Goal: Information Seeking & Learning: Get advice/opinions

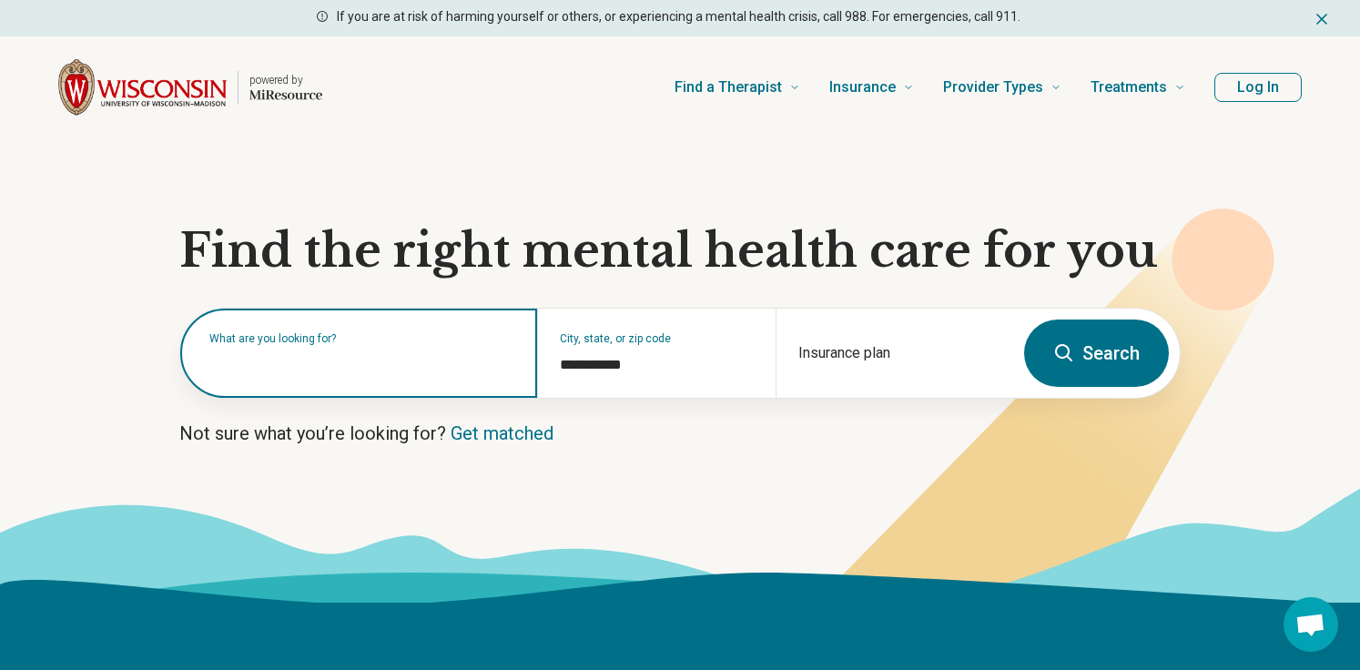
click at [390, 367] on input "text" at bounding box center [362, 362] width 306 height 22
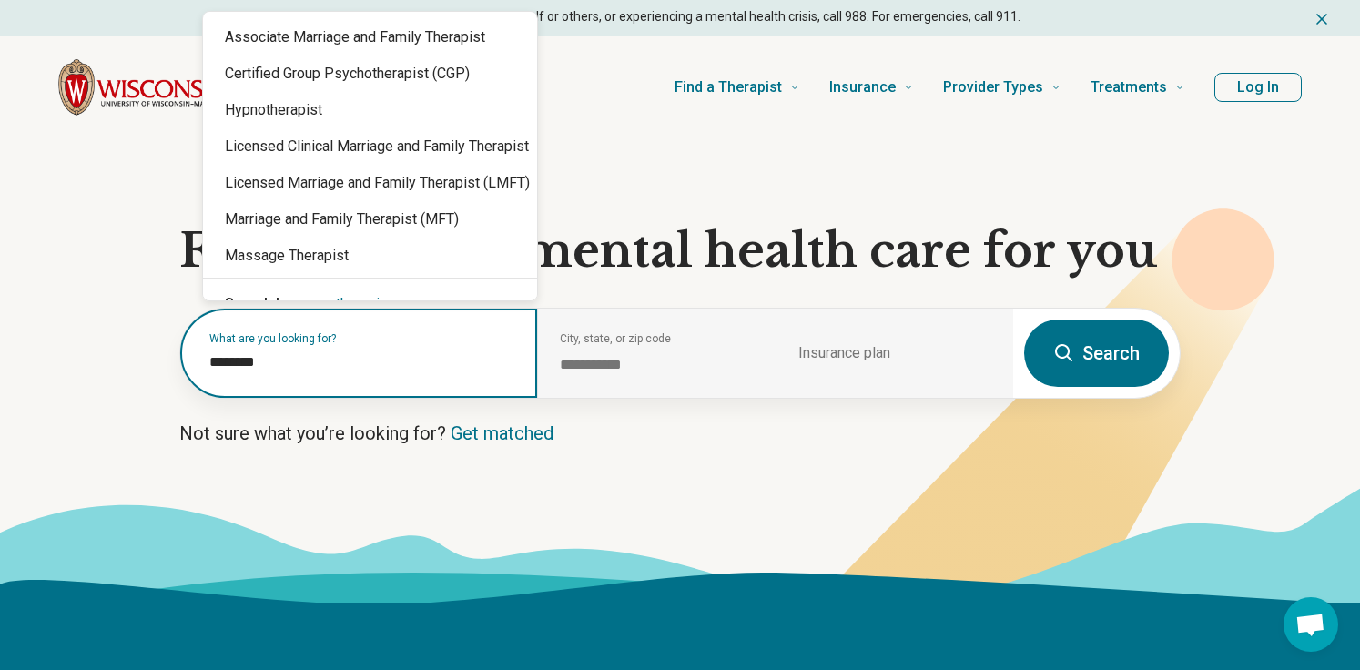
type input "*********"
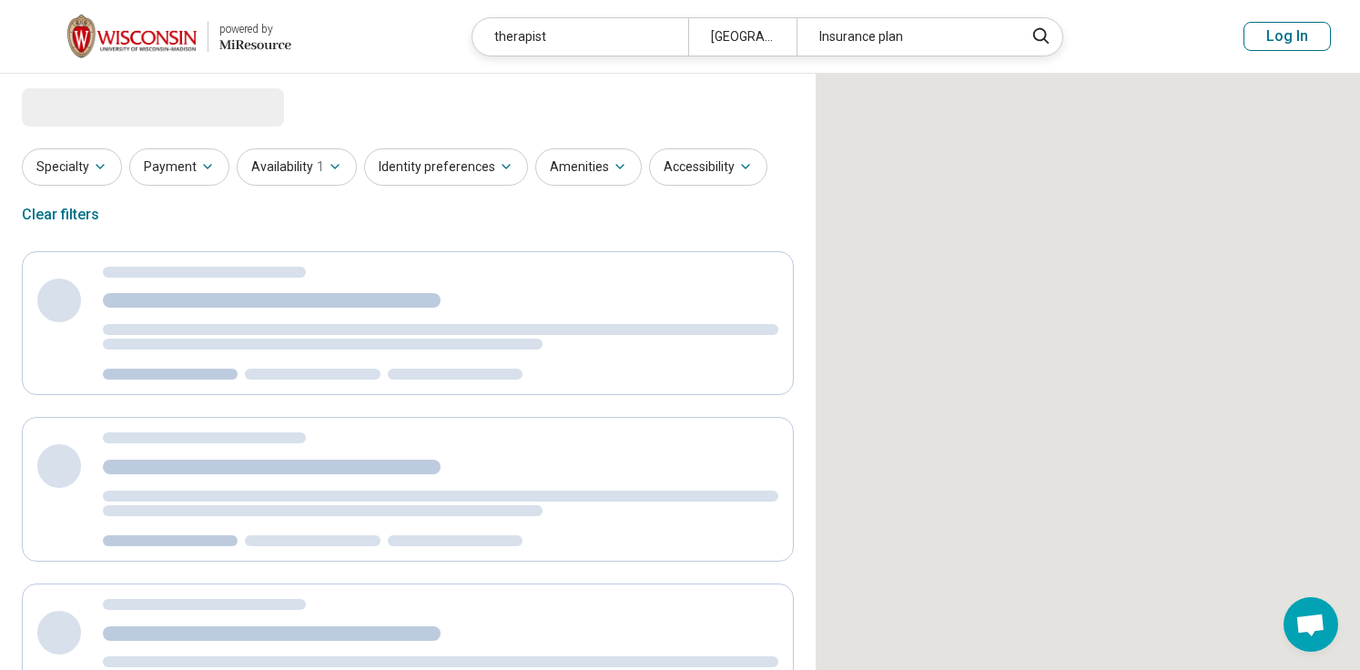
select select "***"
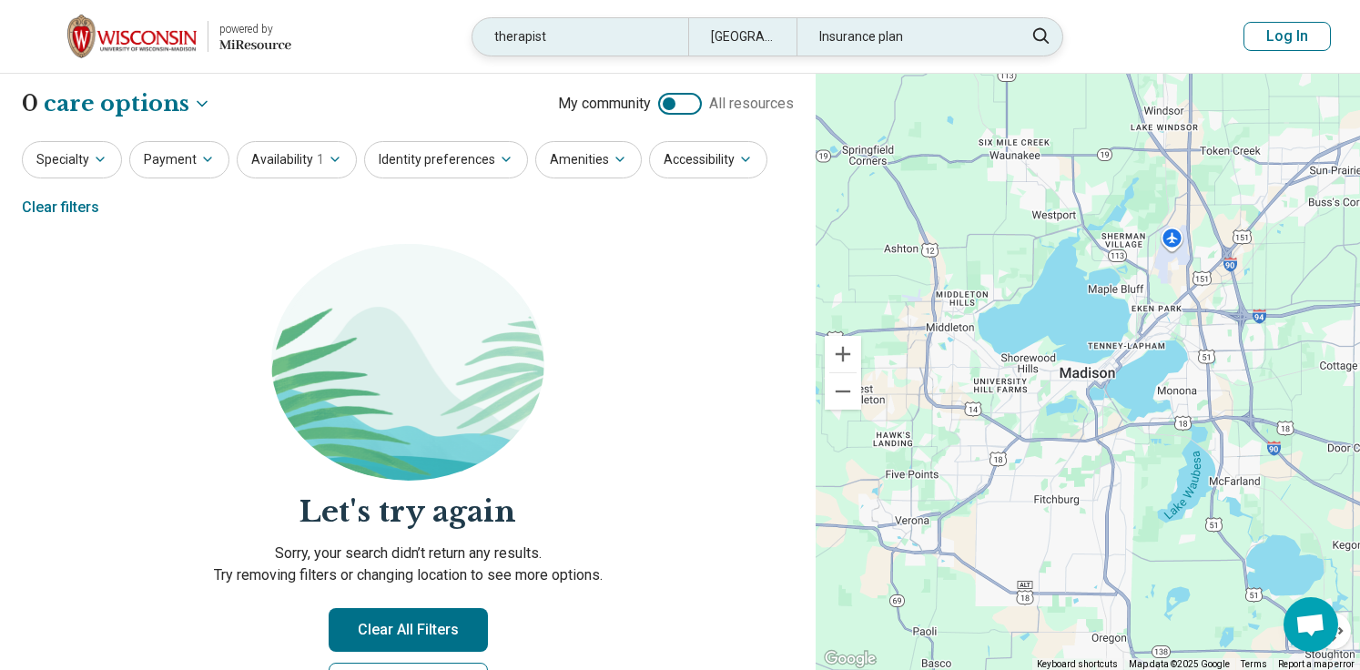
click at [603, 32] on div "therapist" at bounding box center [580, 36] width 216 height 37
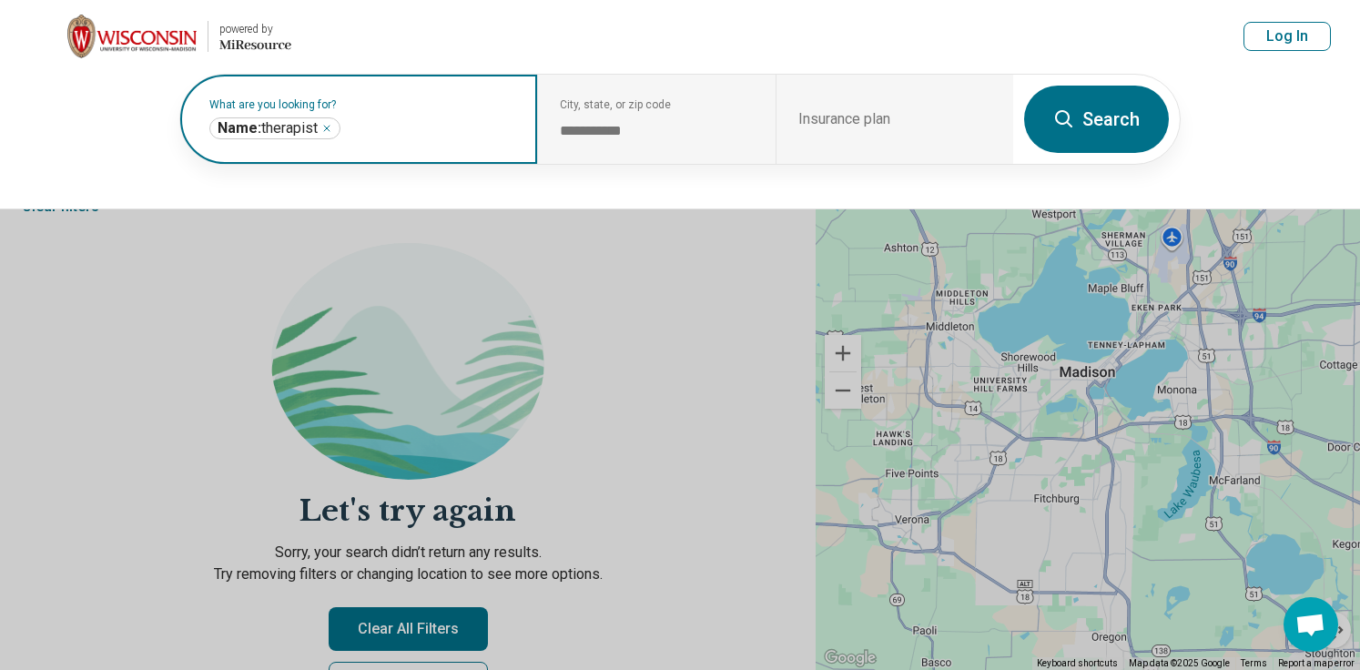
click at [330, 125] on icon "Remove" at bounding box center [326, 128] width 11 height 11
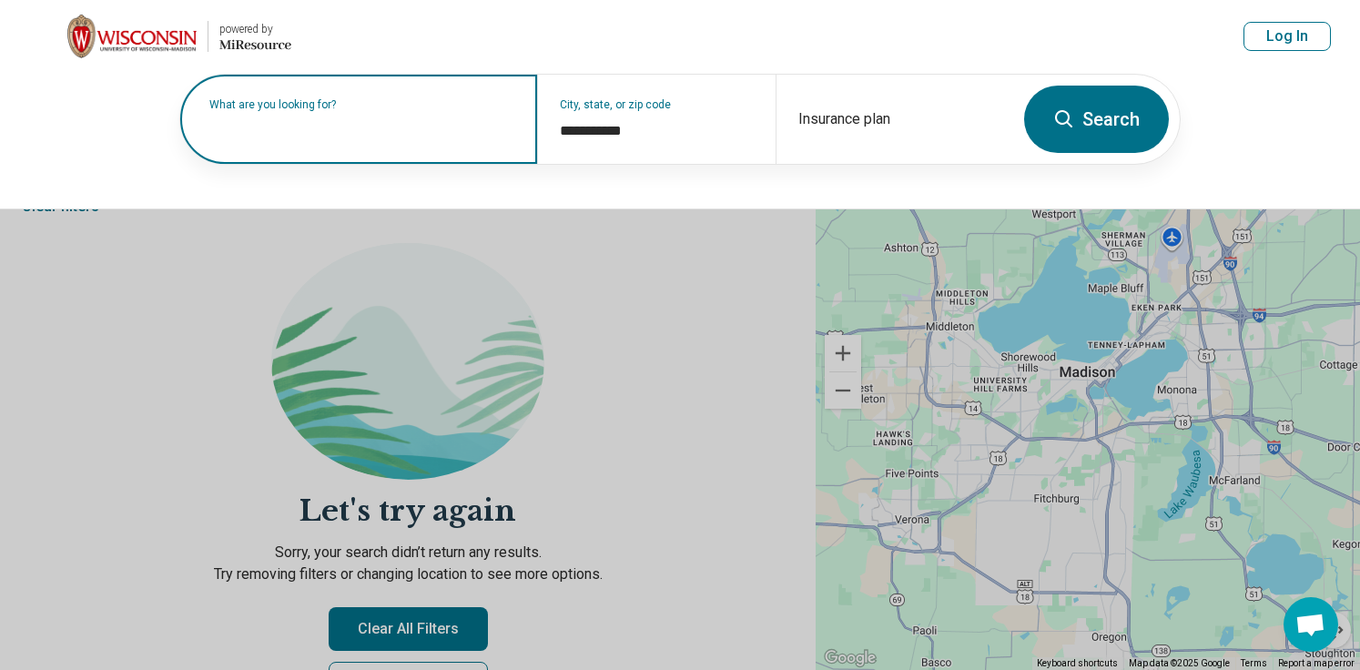
click at [333, 110] on label "What are you looking for?" at bounding box center [362, 104] width 306 height 11
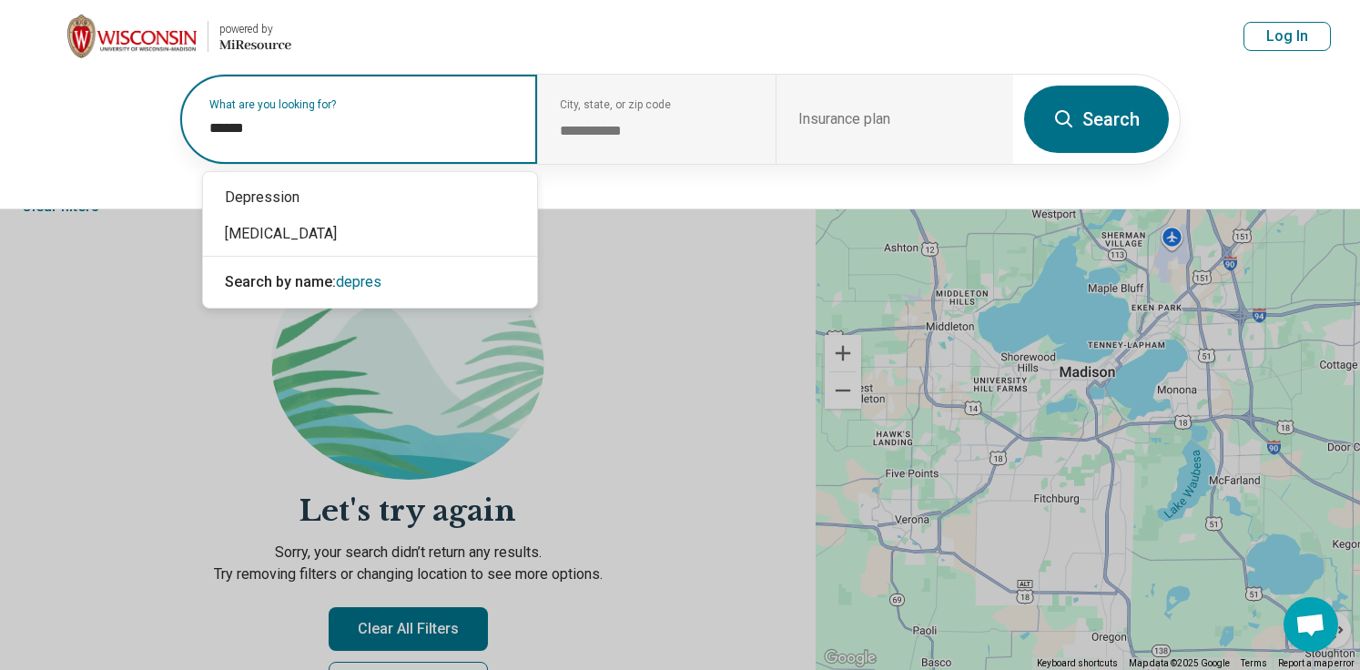
type input "*******"
click at [287, 179] on div "Depression" at bounding box center [370, 197] width 334 height 36
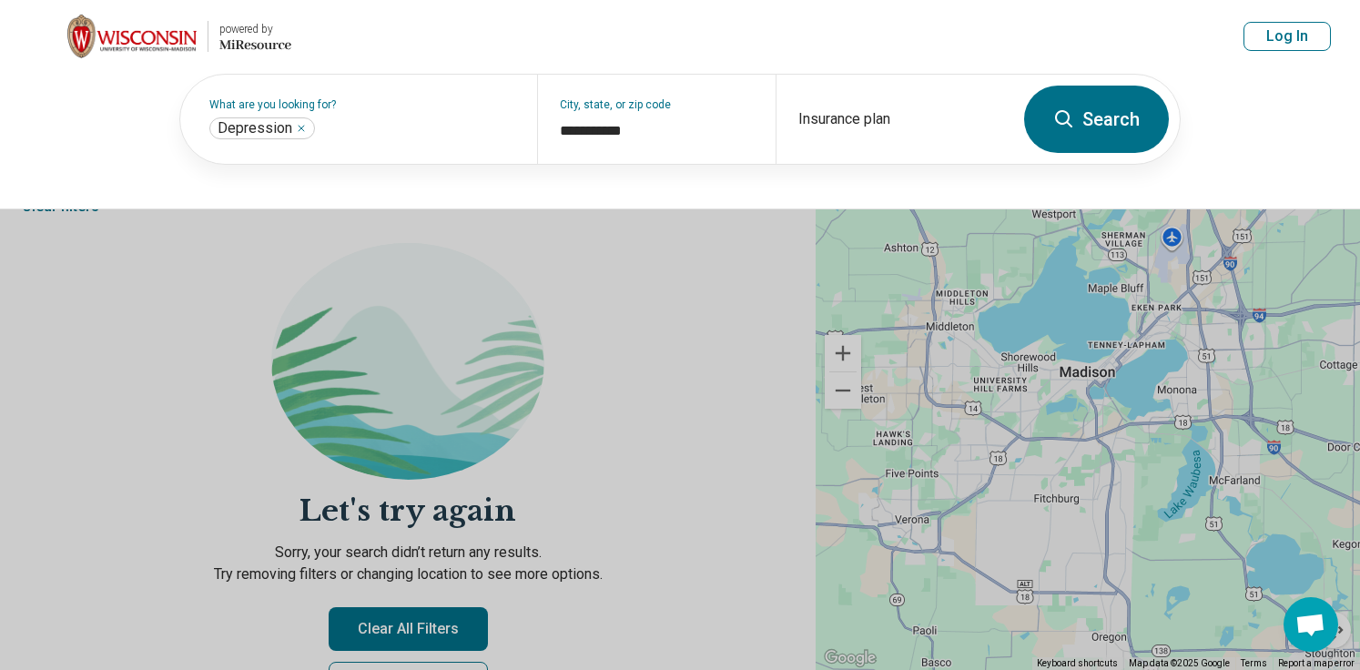
click at [1072, 114] on icon at bounding box center [1064, 119] width 22 height 22
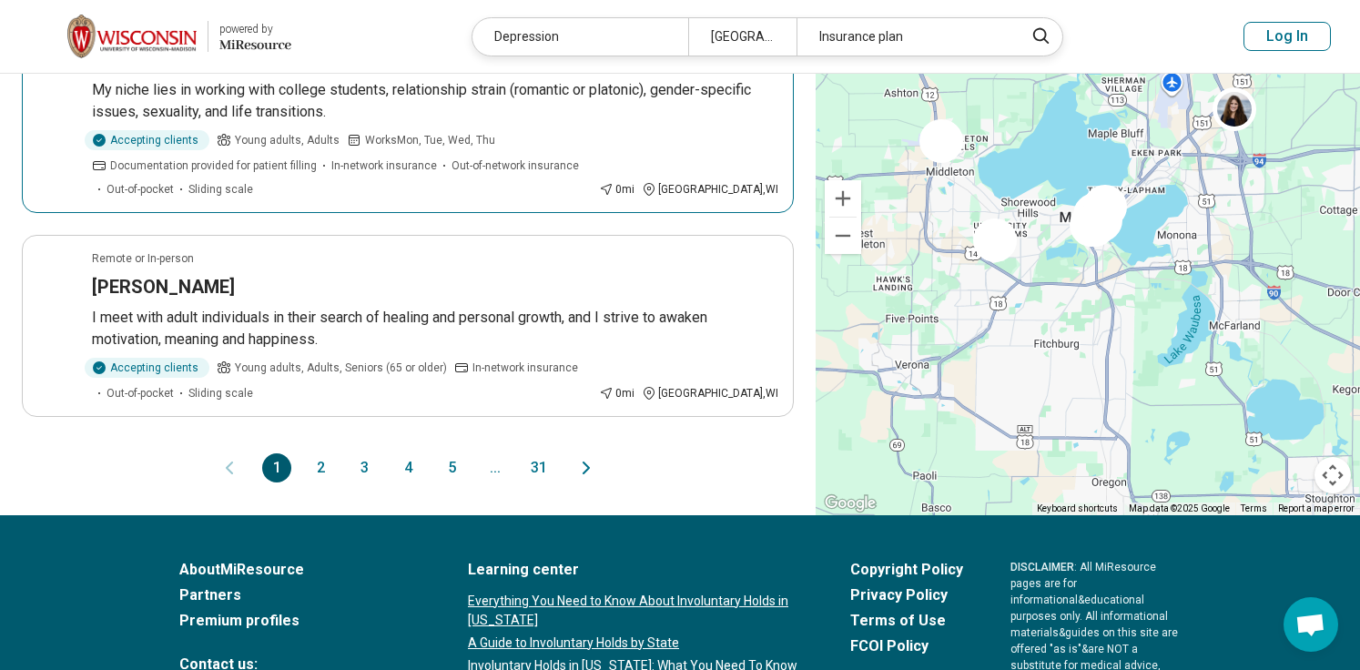
scroll to position [1902, 0]
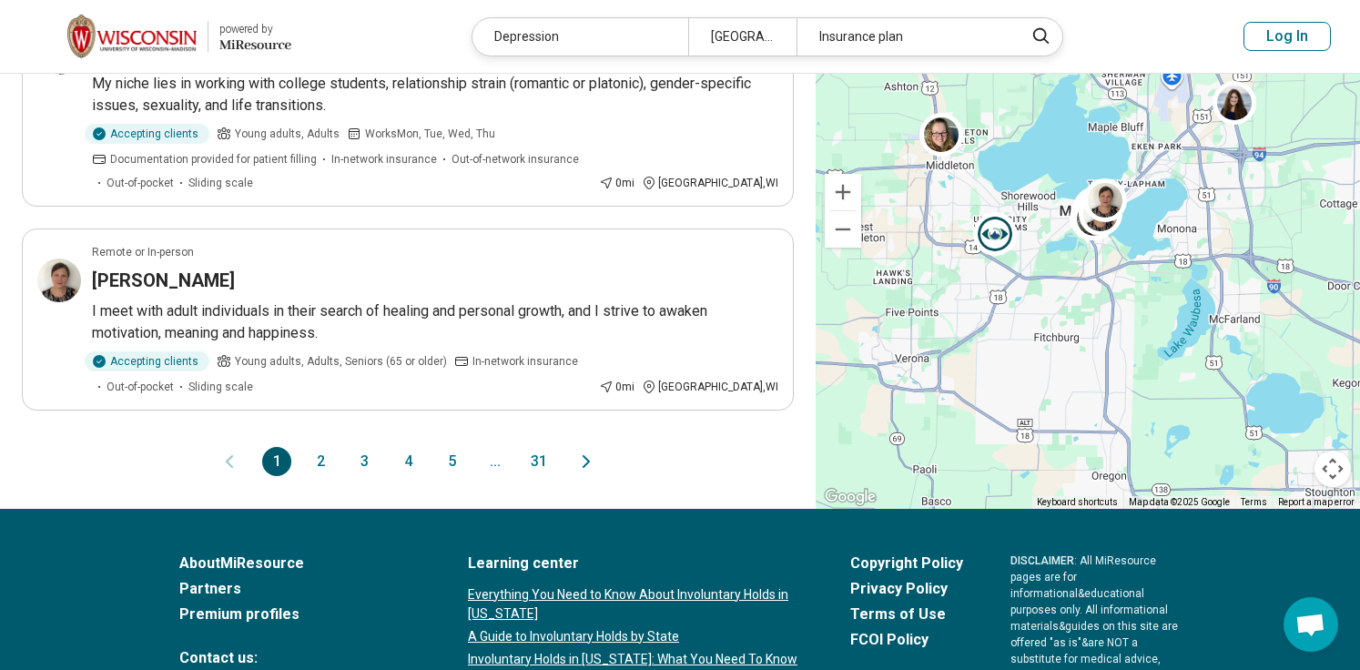
click at [575, 451] on icon "Next page" at bounding box center [586, 462] width 22 height 22
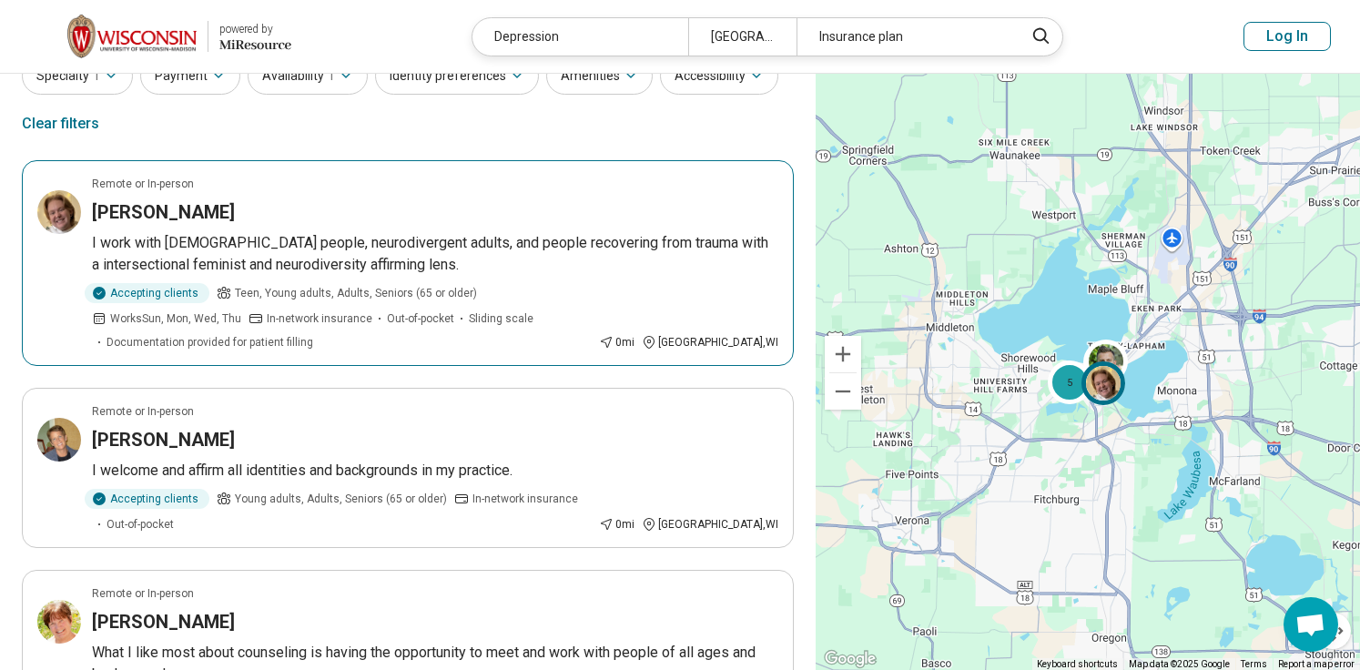
scroll to position [91, 0]
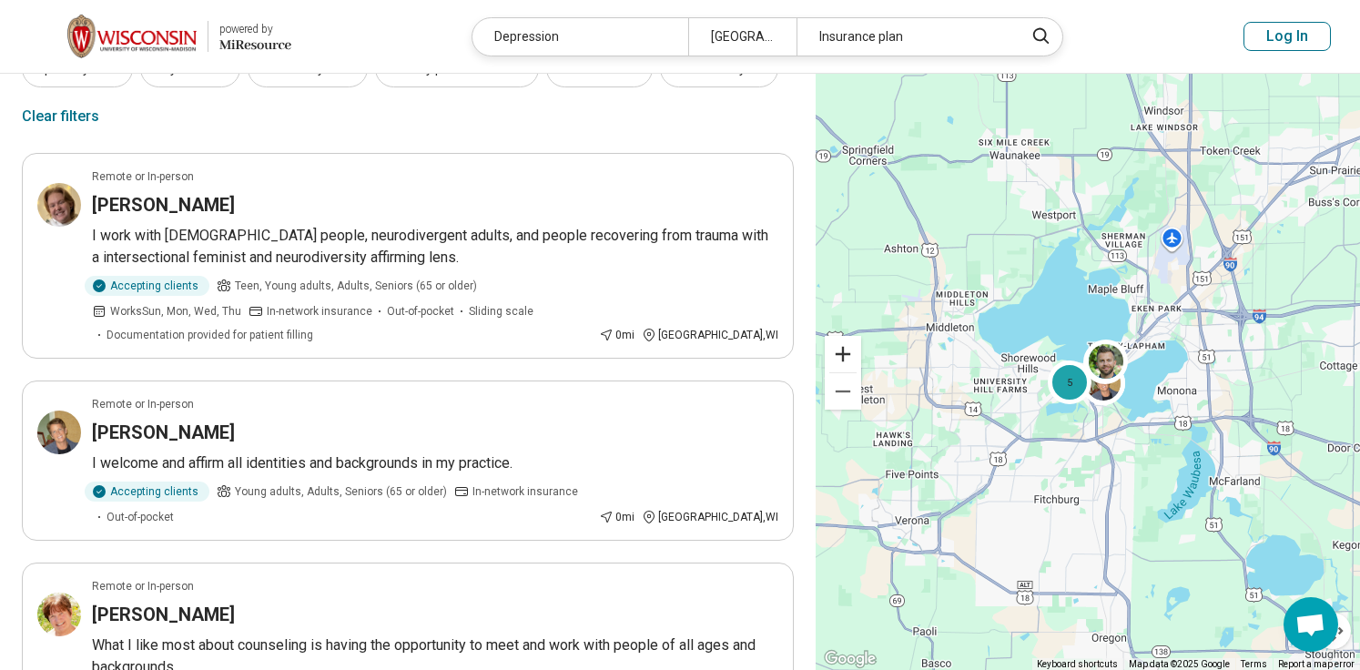
click at [847, 361] on button "Zoom in" at bounding box center [843, 354] width 36 height 36
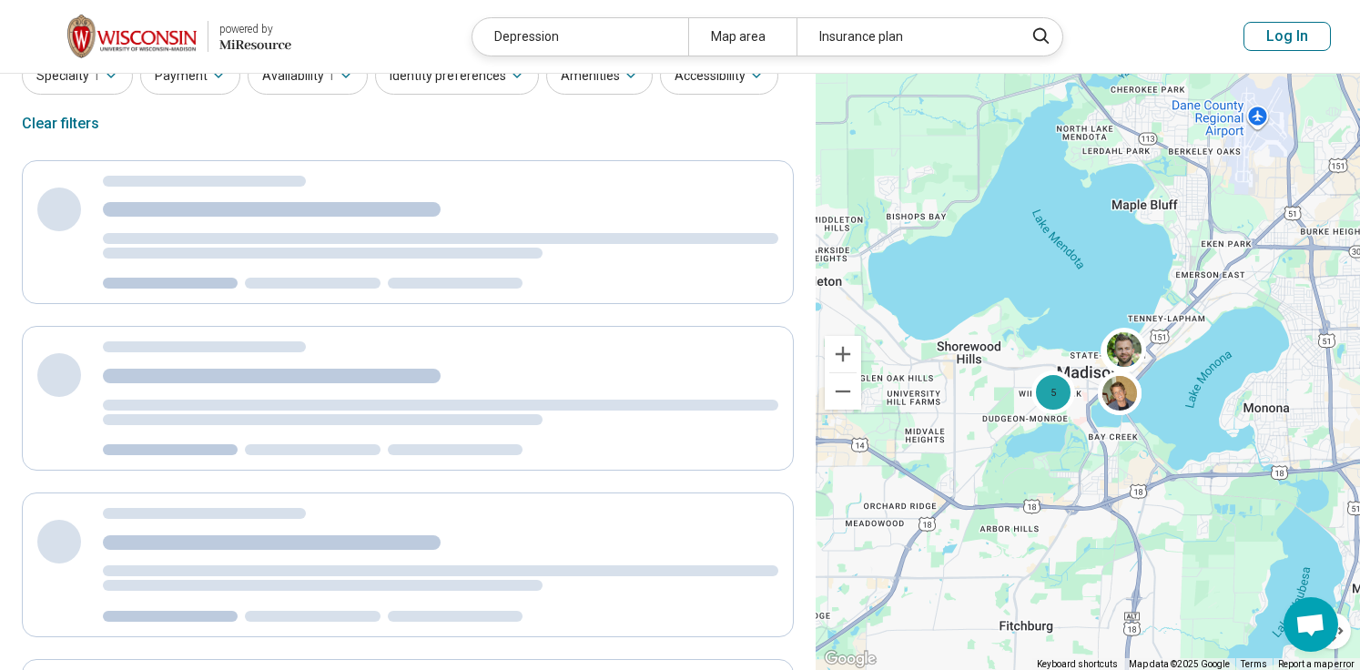
scroll to position [0, 0]
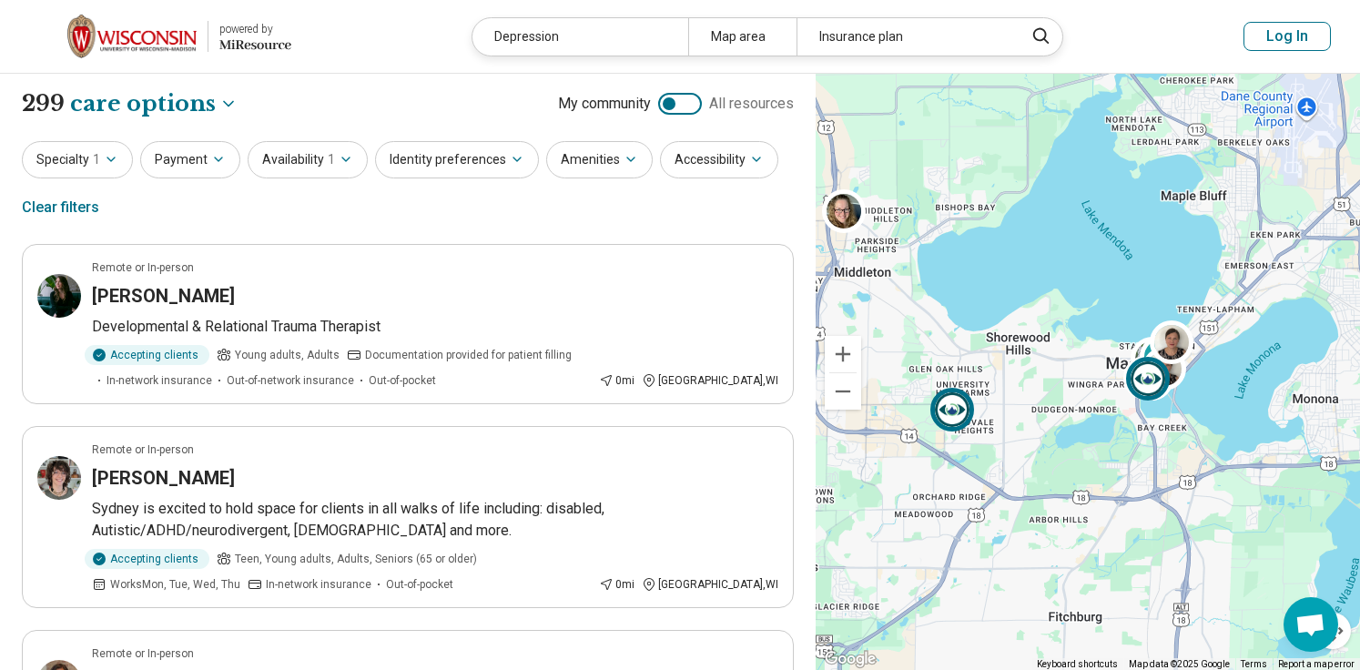
drag, startPoint x: 900, startPoint y: 405, endPoint x: 952, endPoint y: 397, distance: 52.5
click at [952, 397] on img at bounding box center [952, 410] width 44 height 44
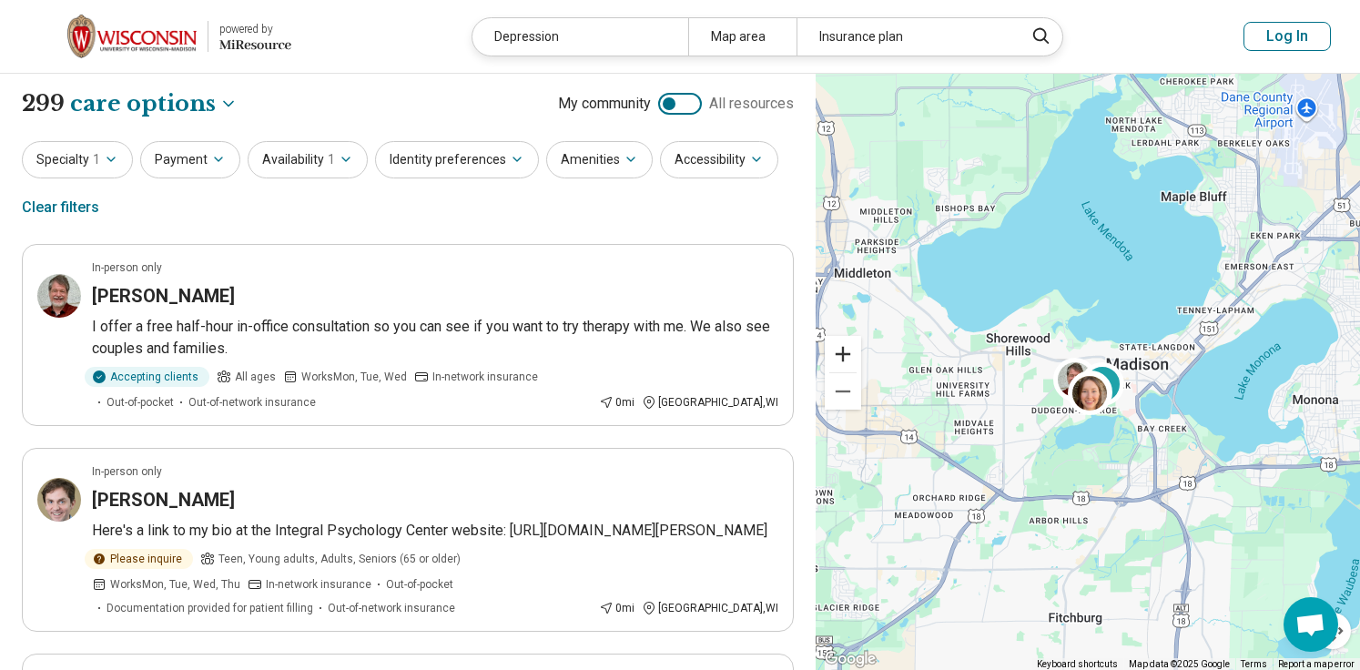
click at [840, 350] on button "Zoom in" at bounding box center [843, 354] width 36 height 36
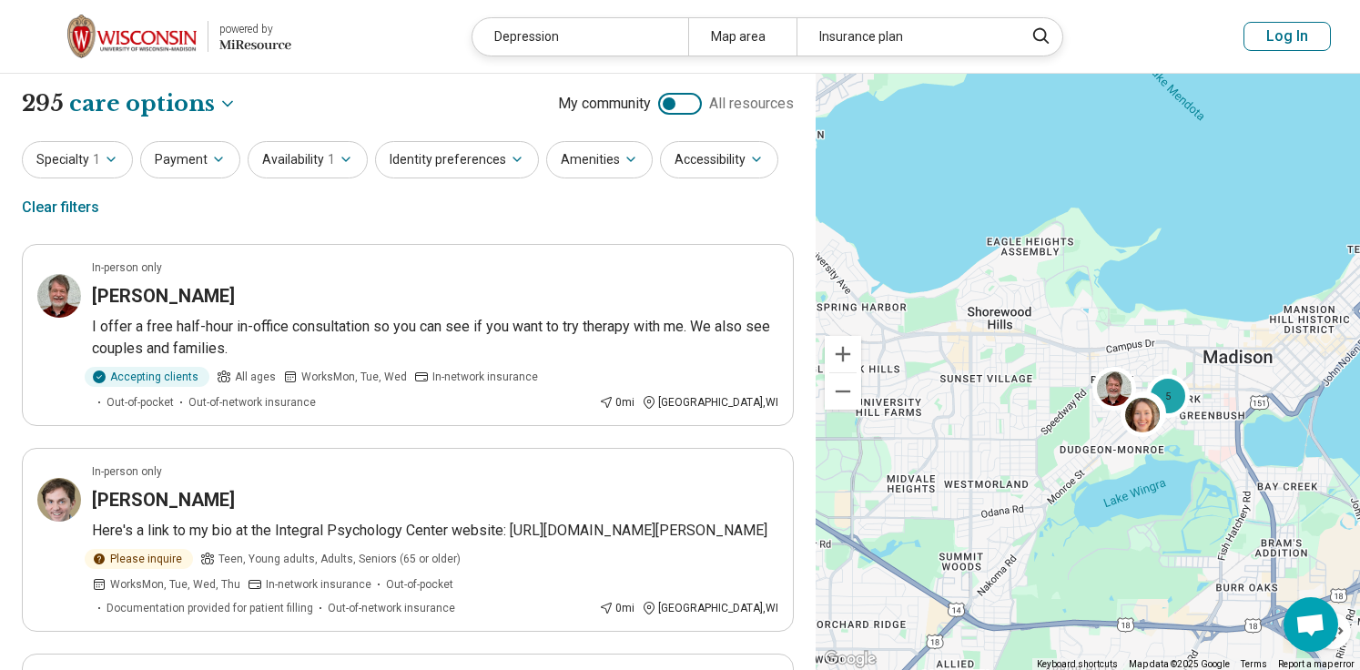
drag, startPoint x: 907, startPoint y: 332, endPoint x: 961, endPoint y: 333, distance: 54.6
click at [961, 333] on div "5 3" at bounding box center [1088, 372] width 544 height 597
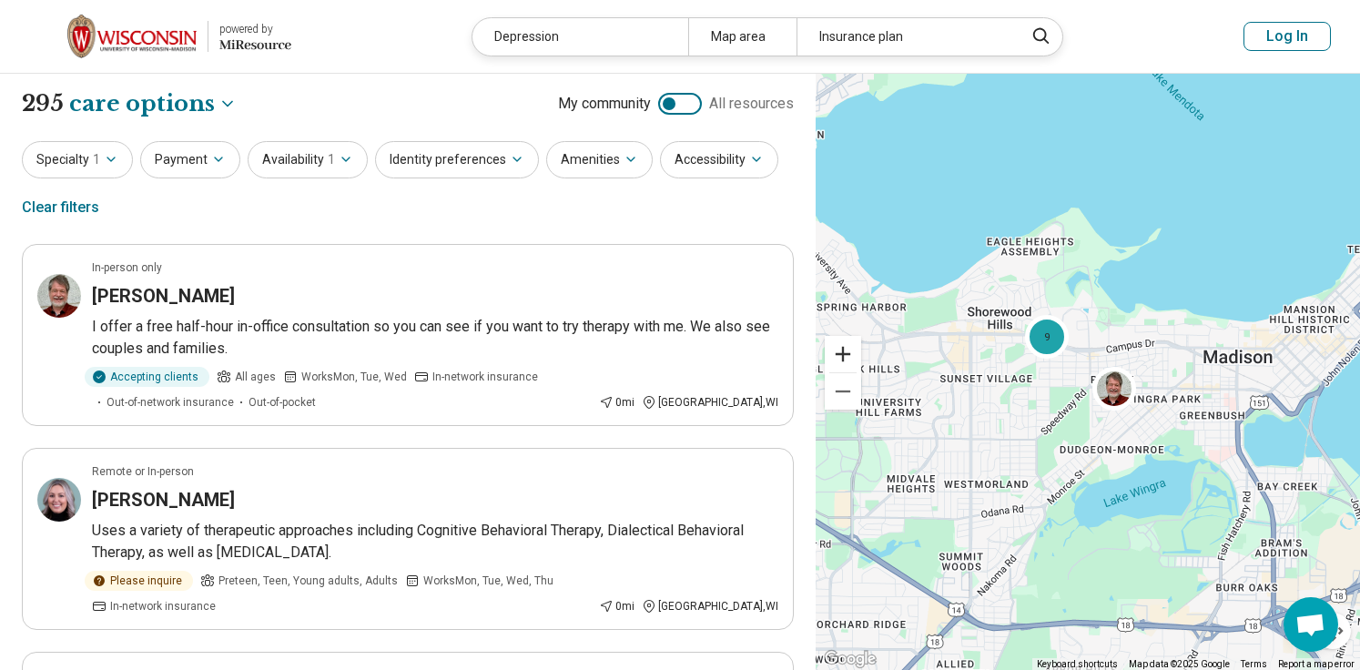
click at [847, 355] on button "Zoom in" at bounding box center [843, 354] width 36 height 36
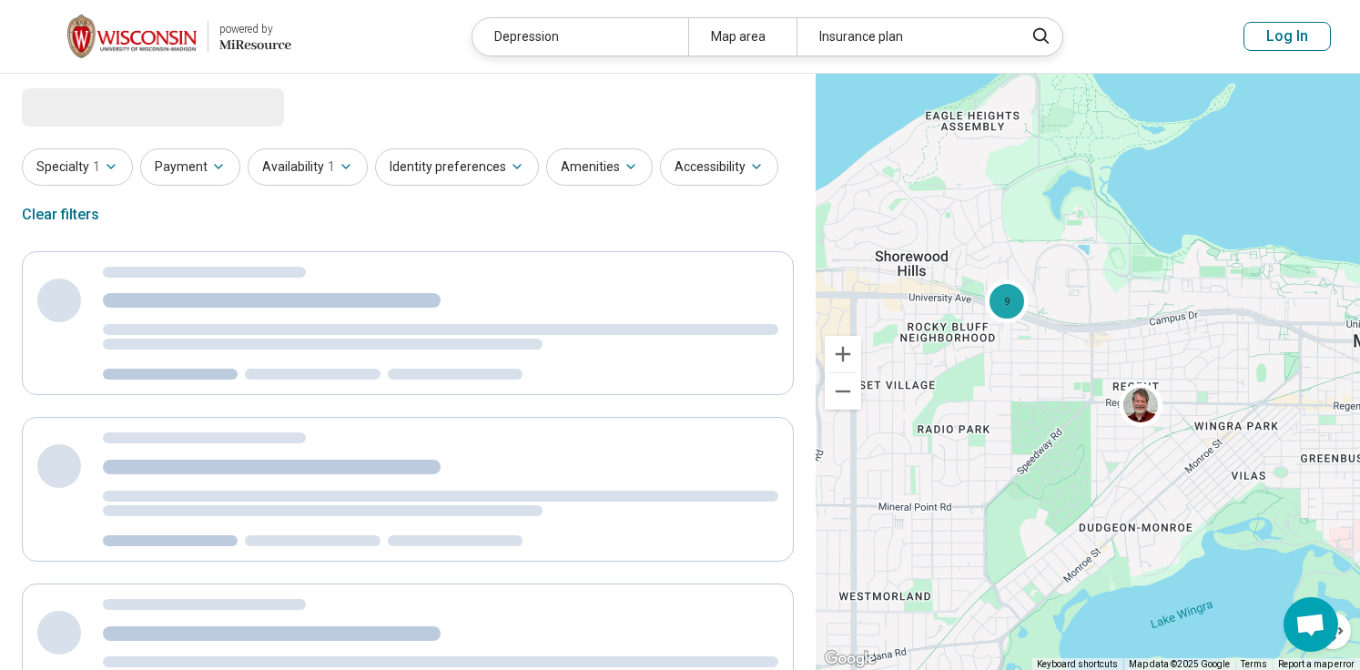
select select "***"
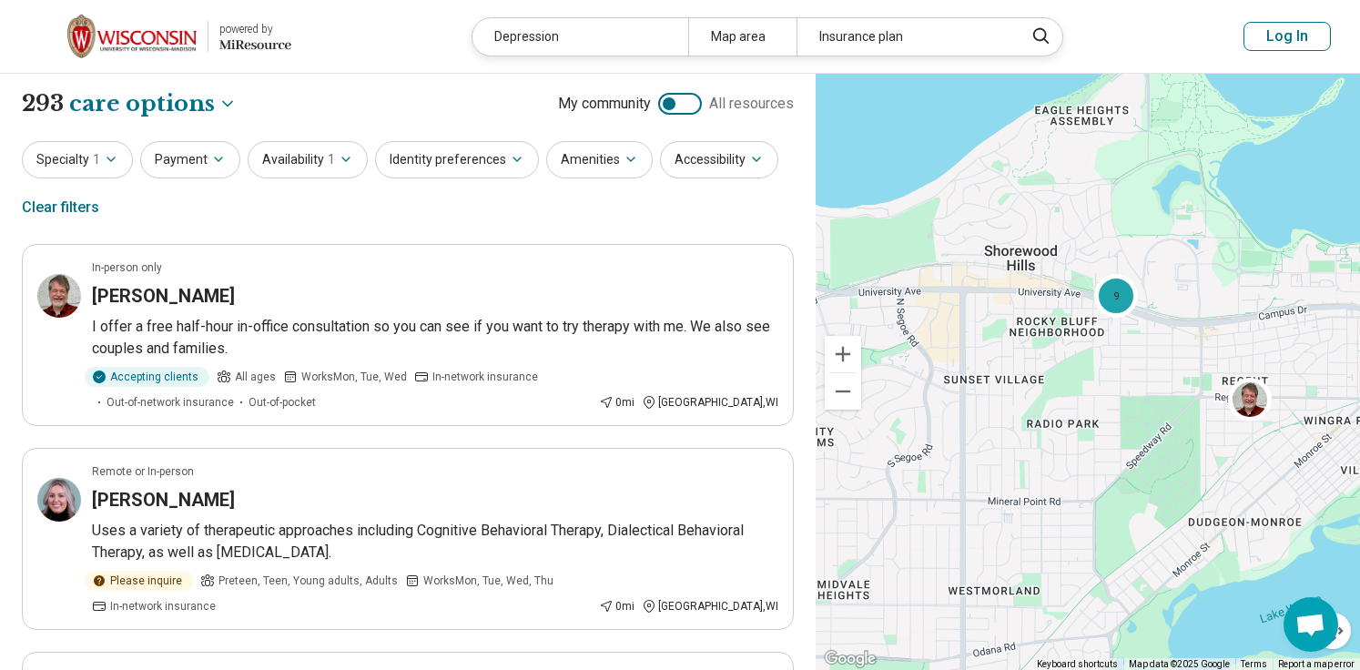
drag, startPoint x: 908, startPoint y: 361, endPoint x: 1017, endPoint y: 356, distance: 108.5
click at [1017, 356] on div "9" at bounding box center [1088, 372] width 544 height 597
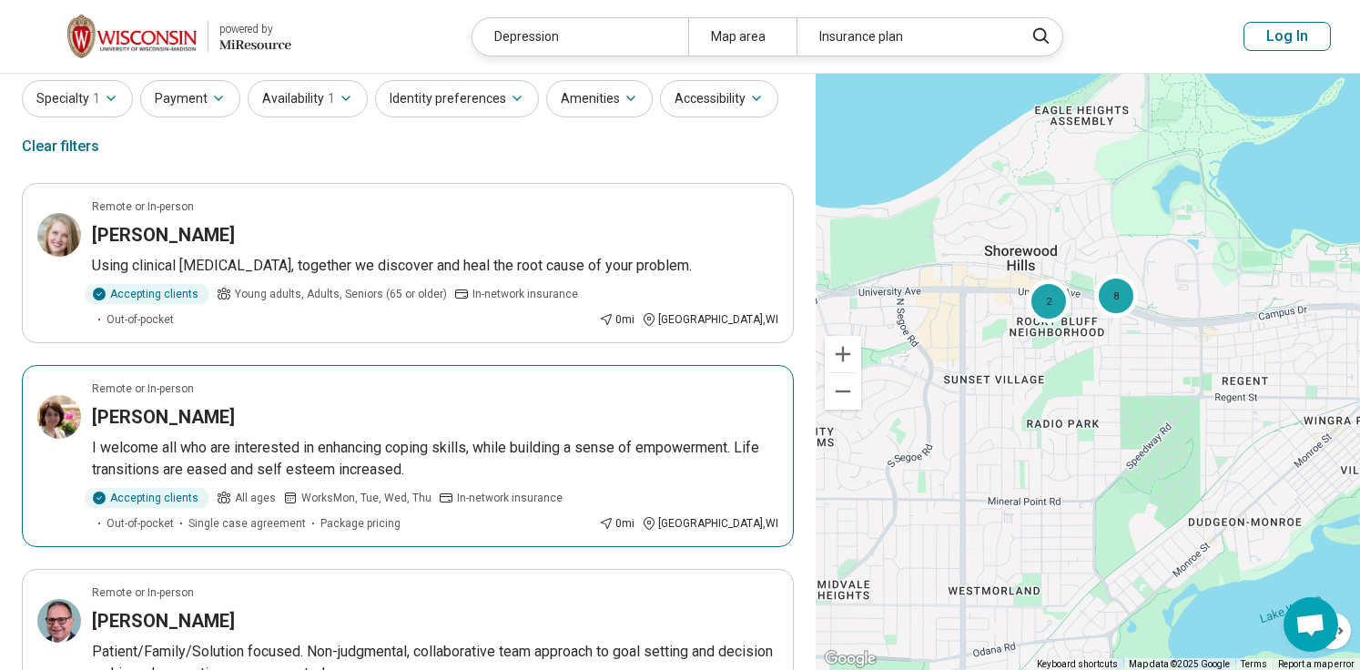
scroll to position [41, 0]
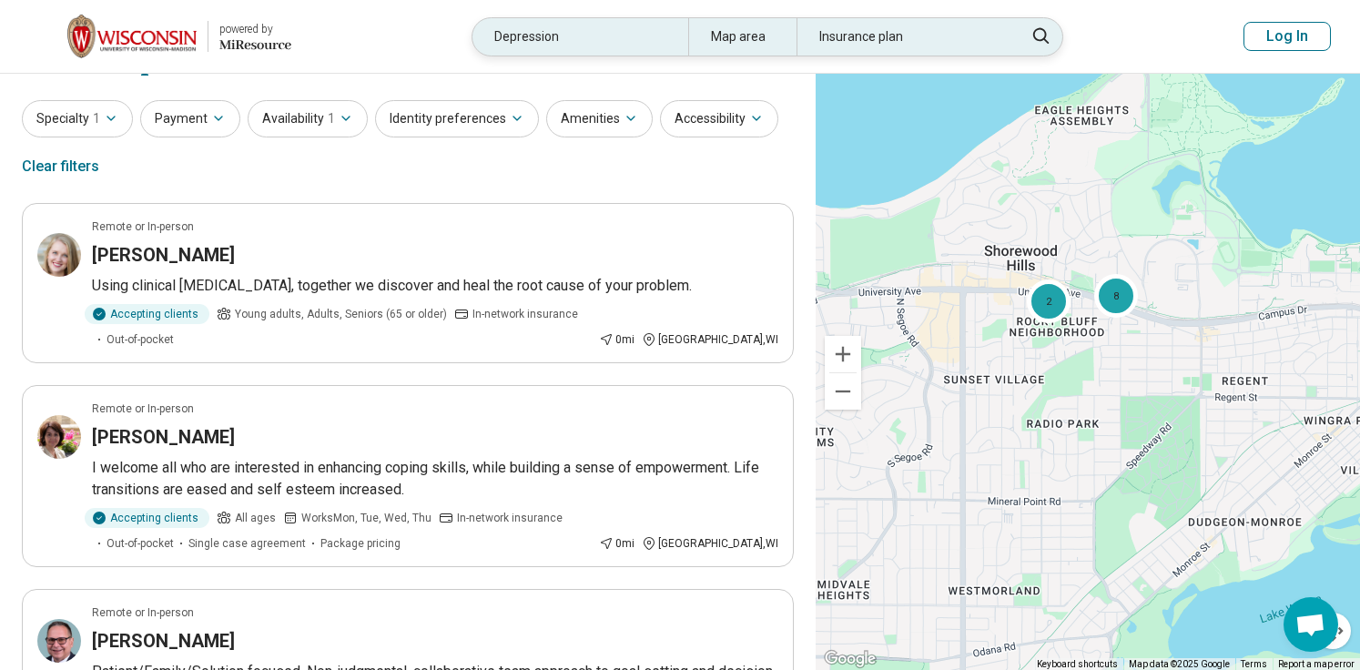
click at [867, 41] on div "Insurance plan" at bounding box center [904, 36] width 216 height 37
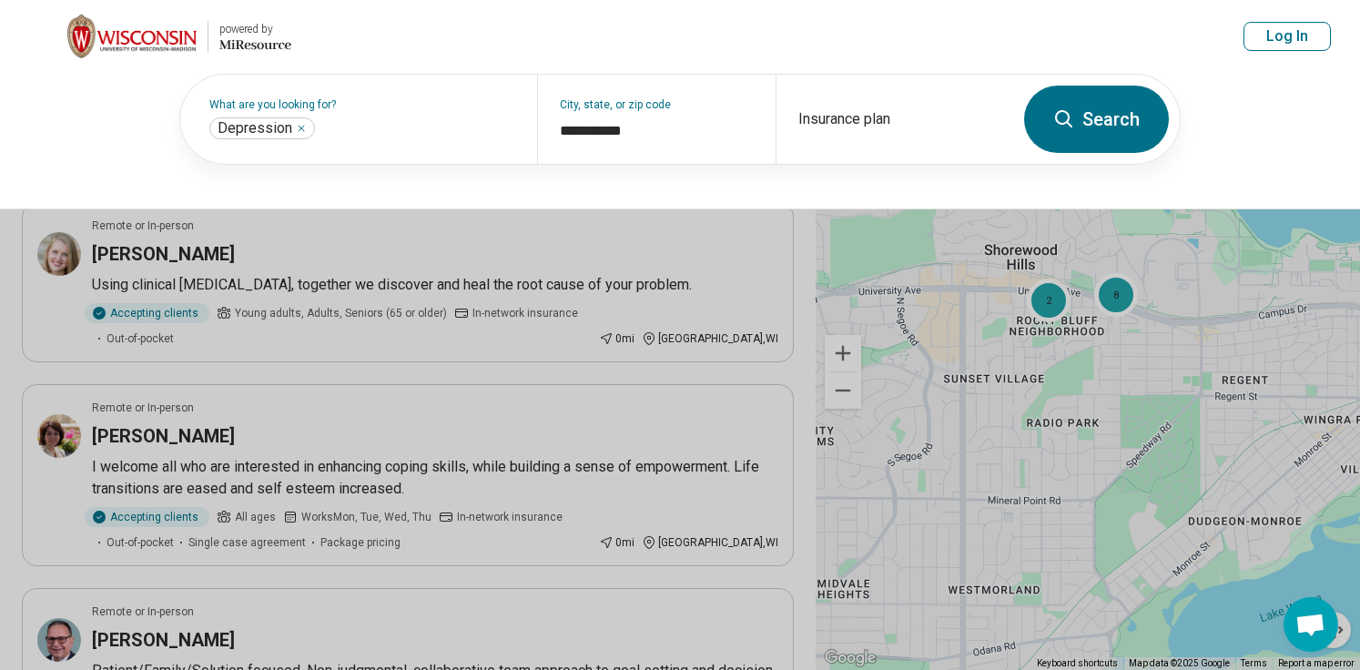
scroll to position [40, 0]
click at [837, 110] on div "Insurance plan" at bounding box center [895, 119] width 238 height 89
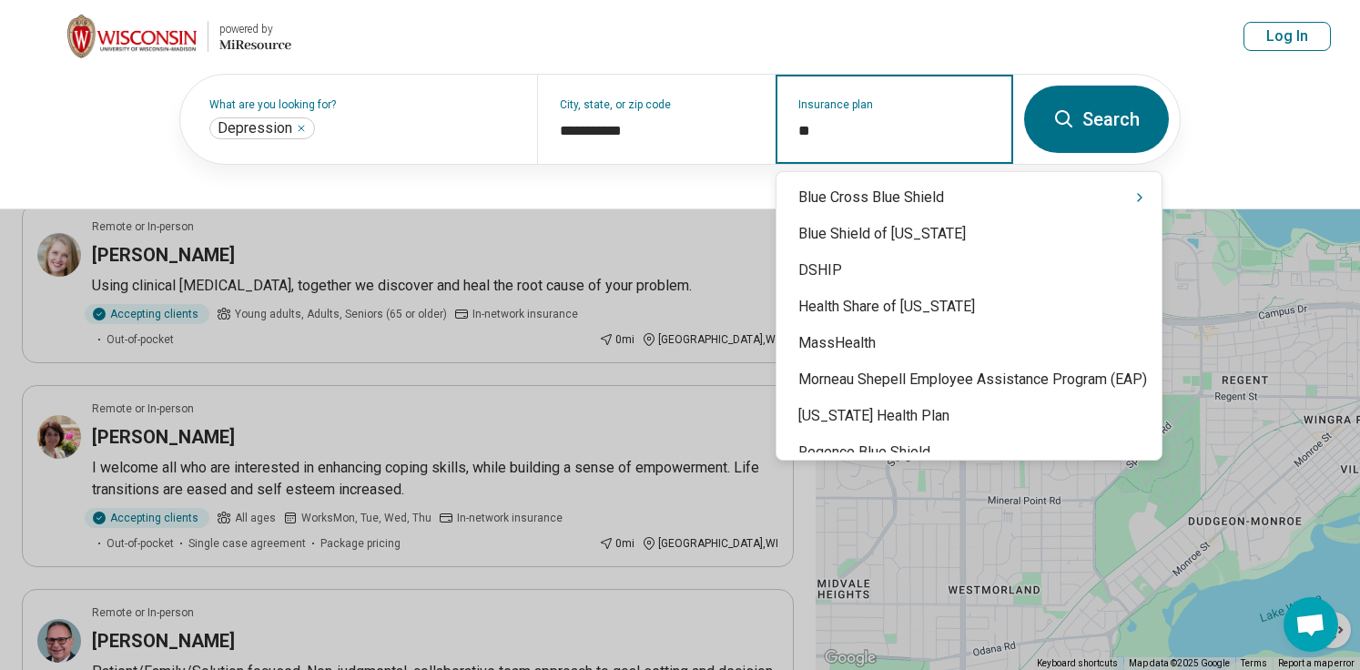
type input "*"
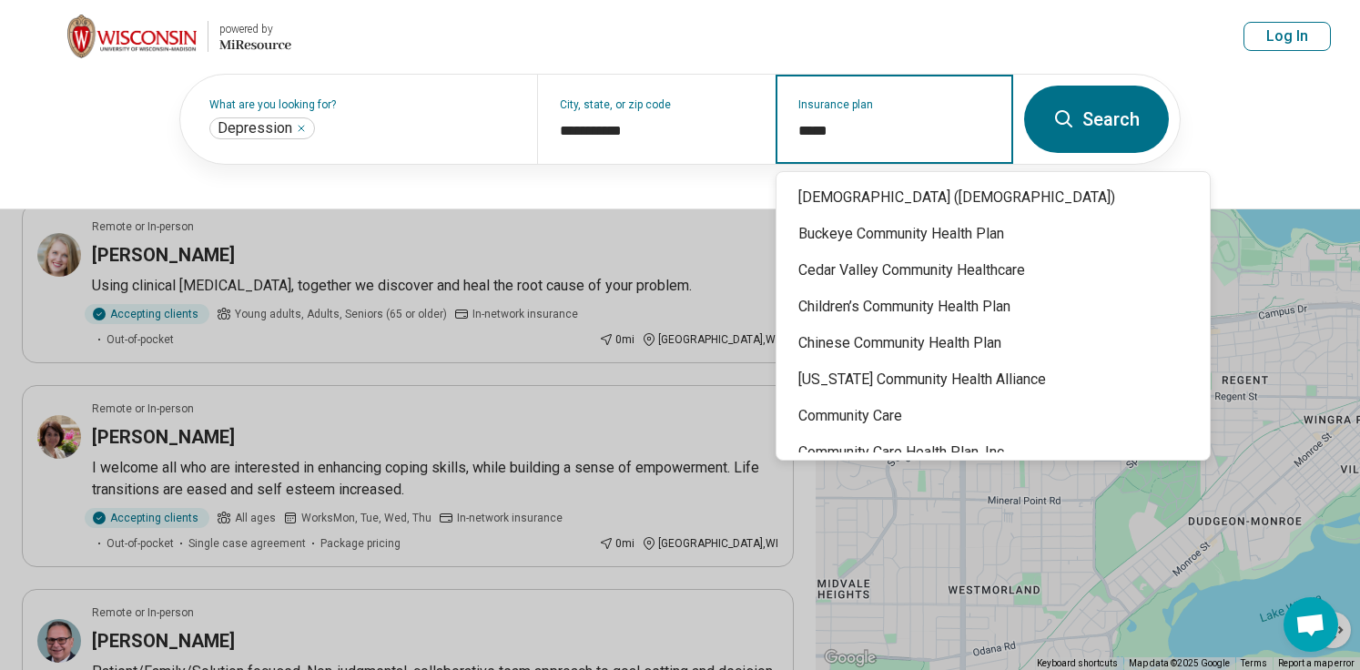
type input "******"
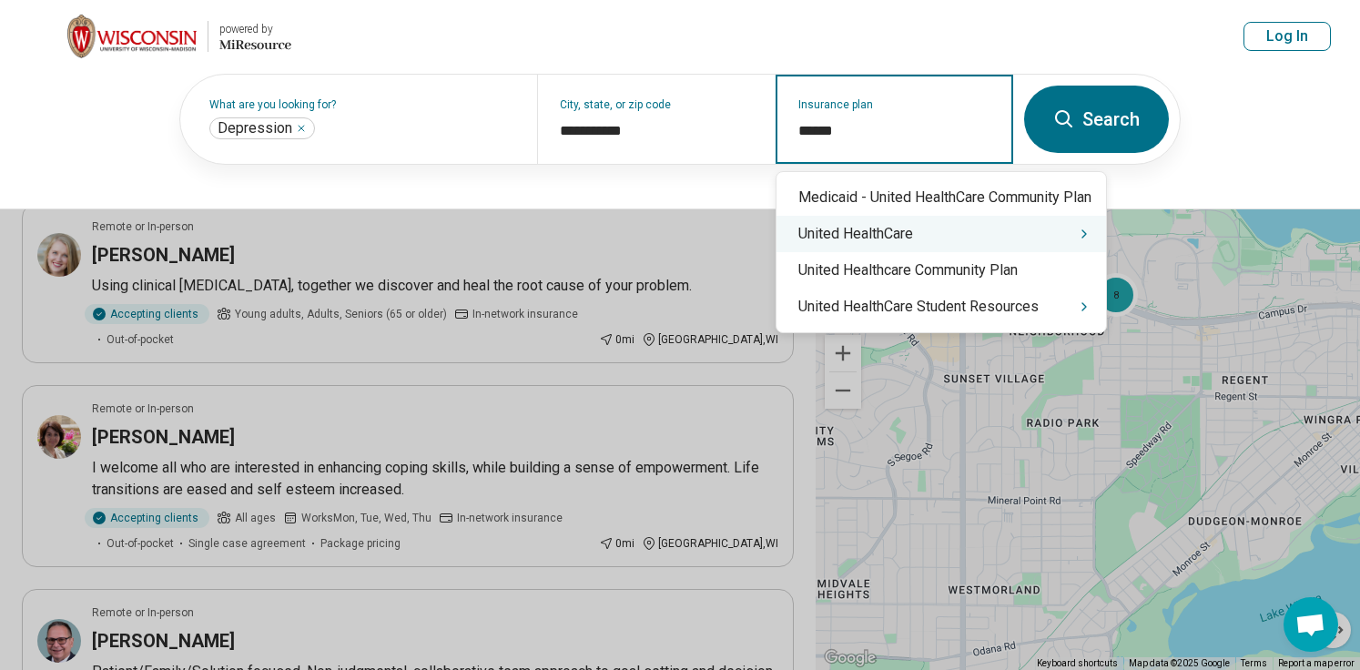
click at [877, 234] on div "United HealthCare" at bounding box center [941, 234] width 330 height 36
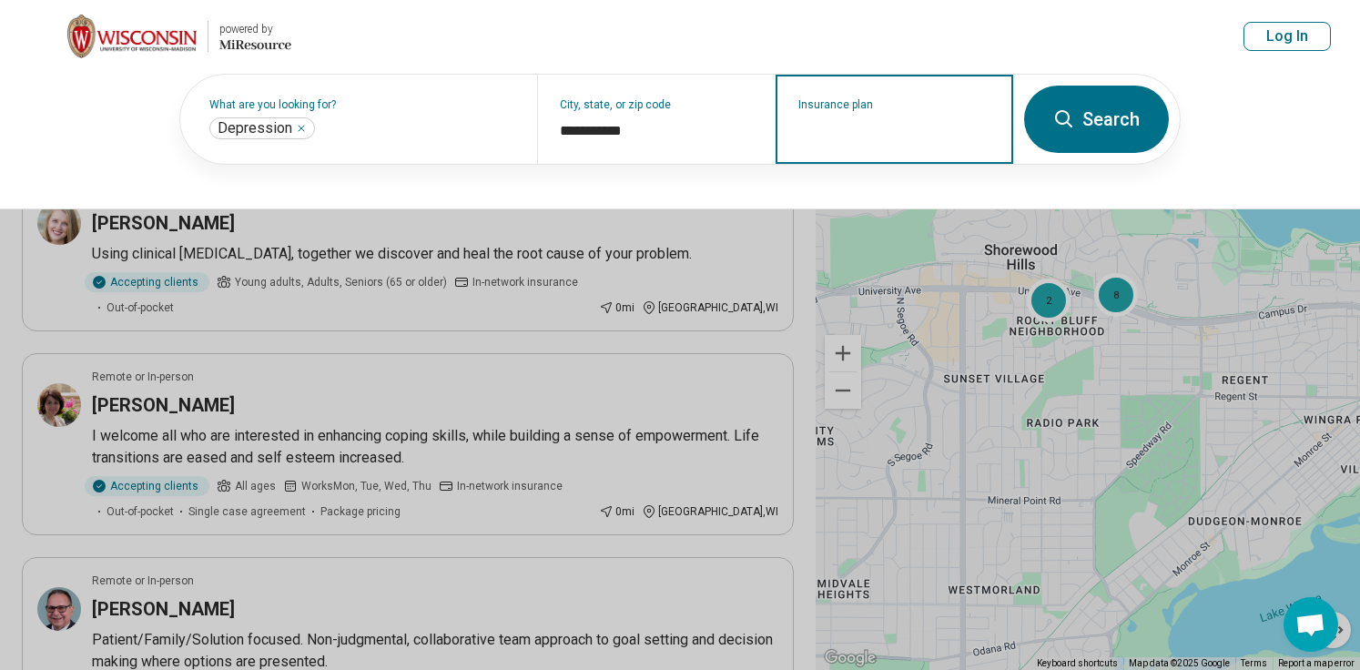
scroll to position [76, 0]
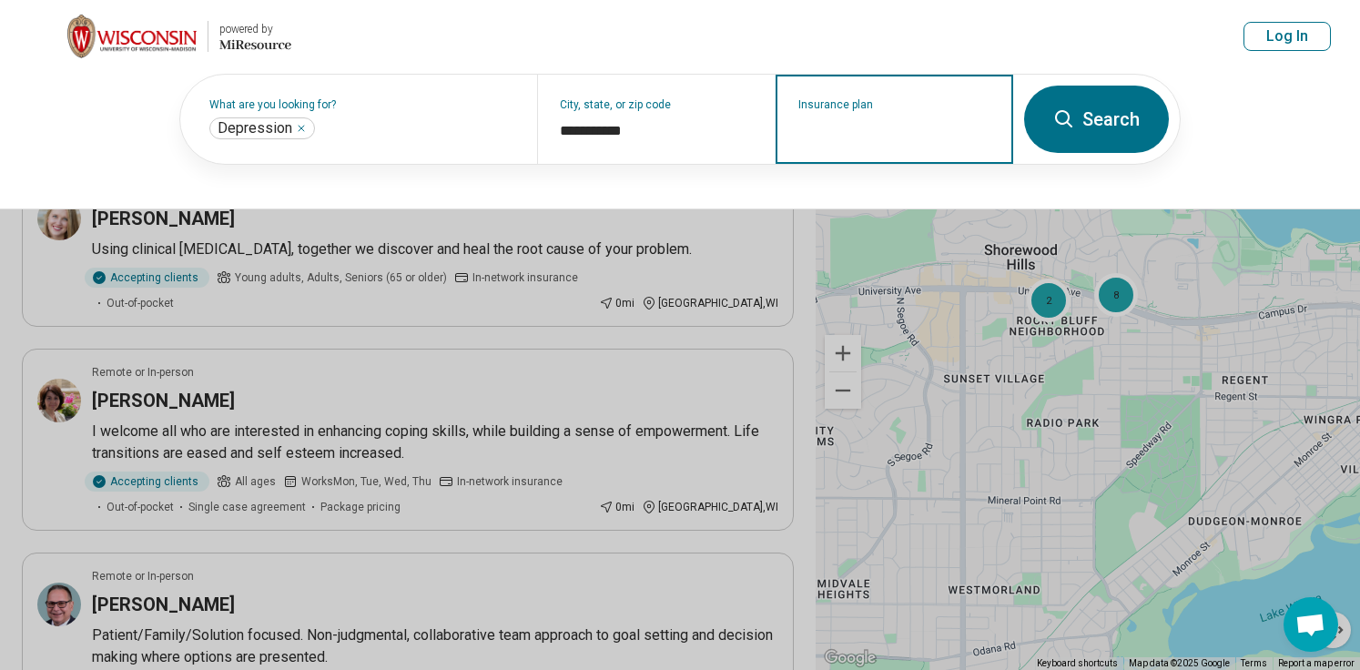
click at [860, 128] on input "Insurance plan" at bounding box center [894, 131] width 193 height 22
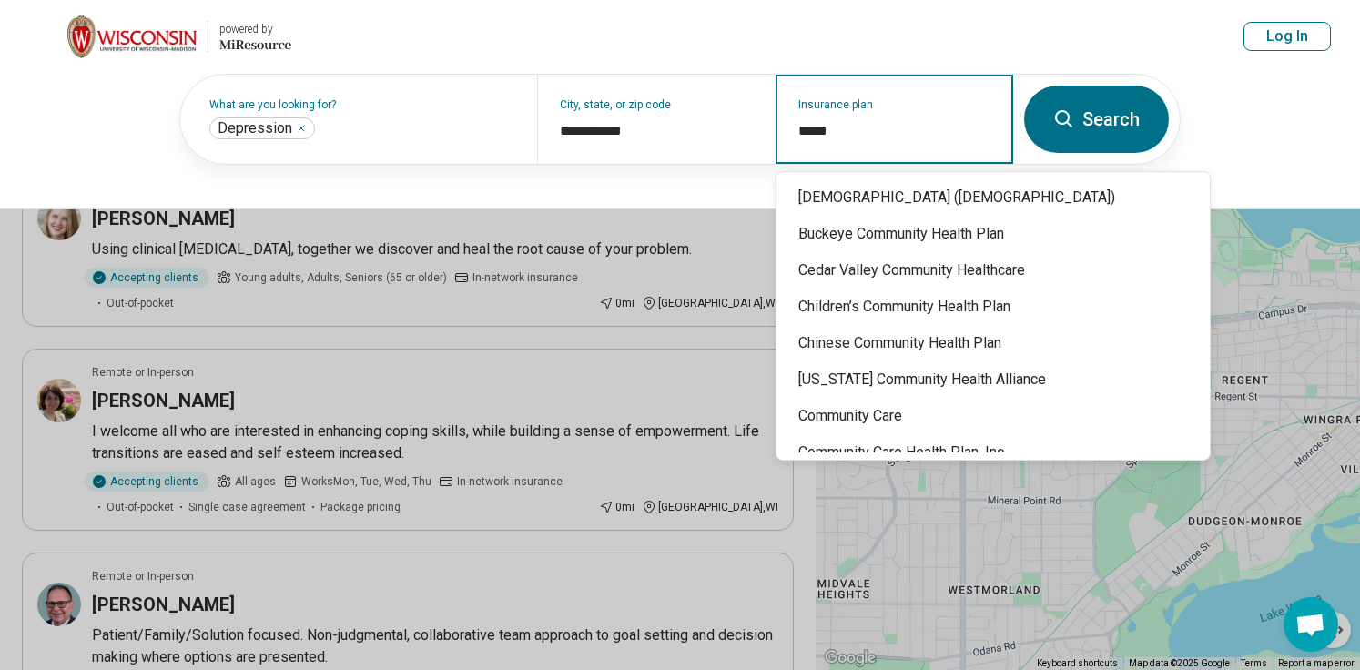
type input "******"
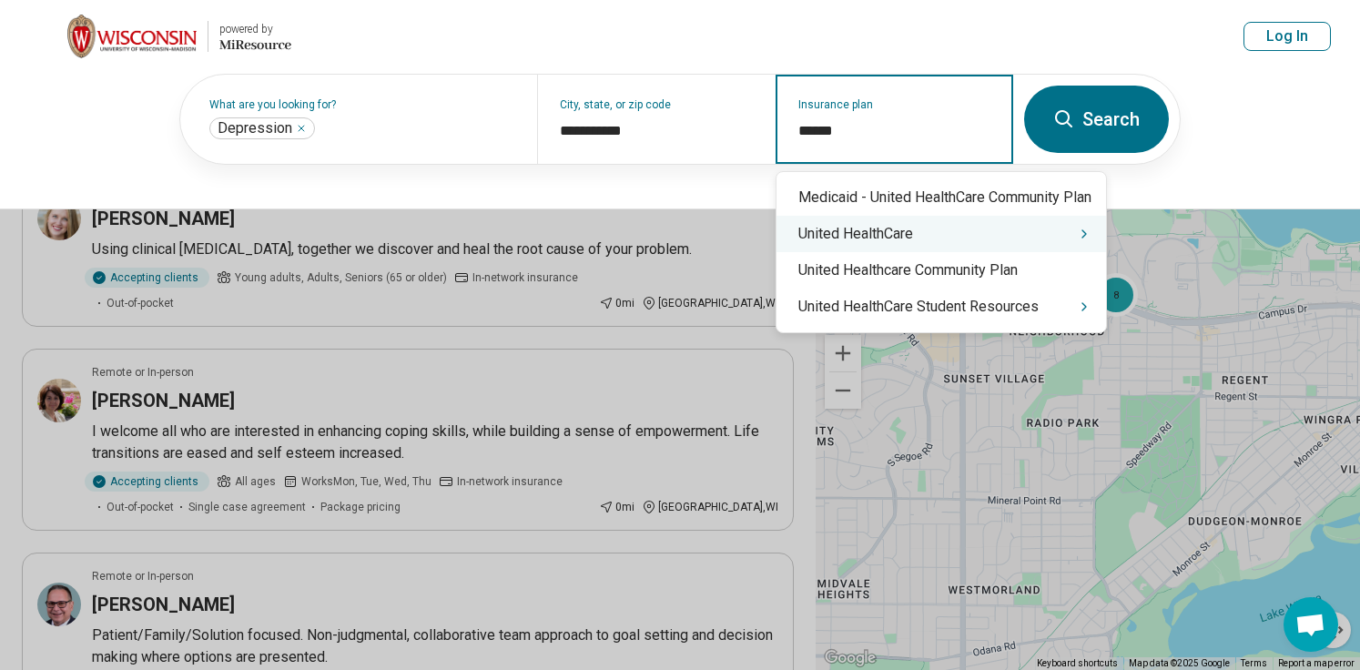
click at [878, 231] on div "United HealthCare" at bounding box center [941, 234] width 330 height 36
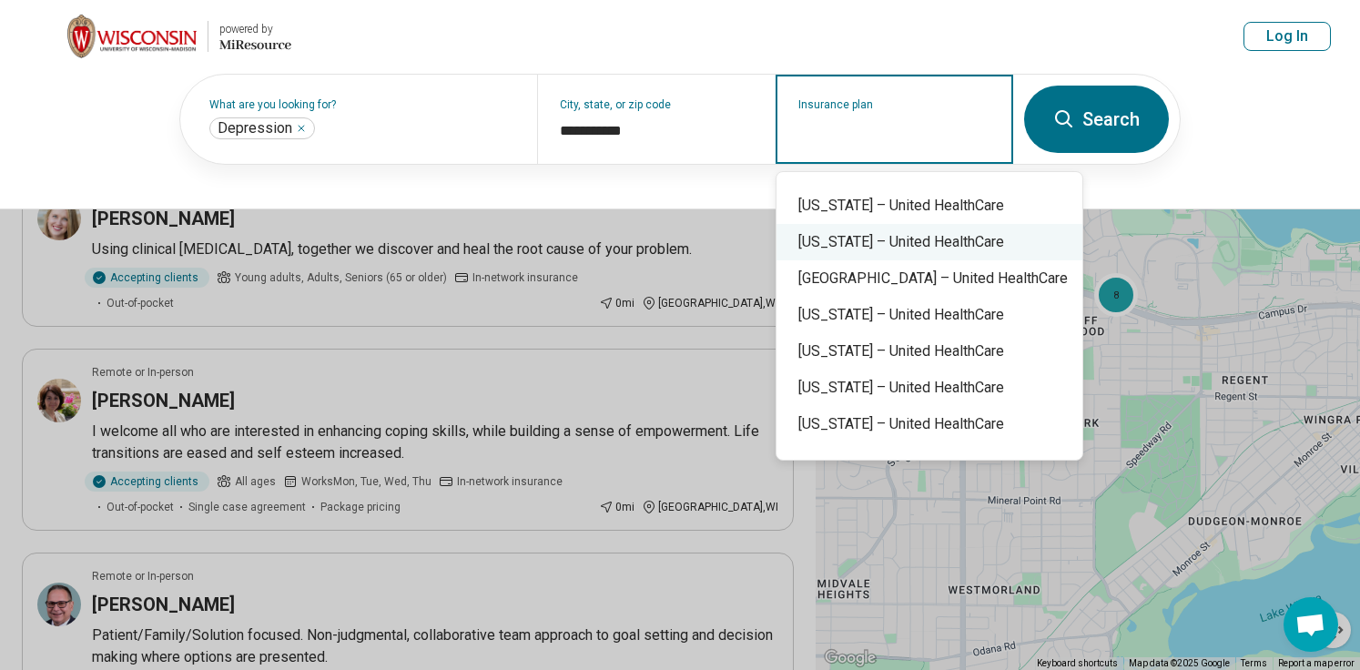
scroll to position [455, 0]
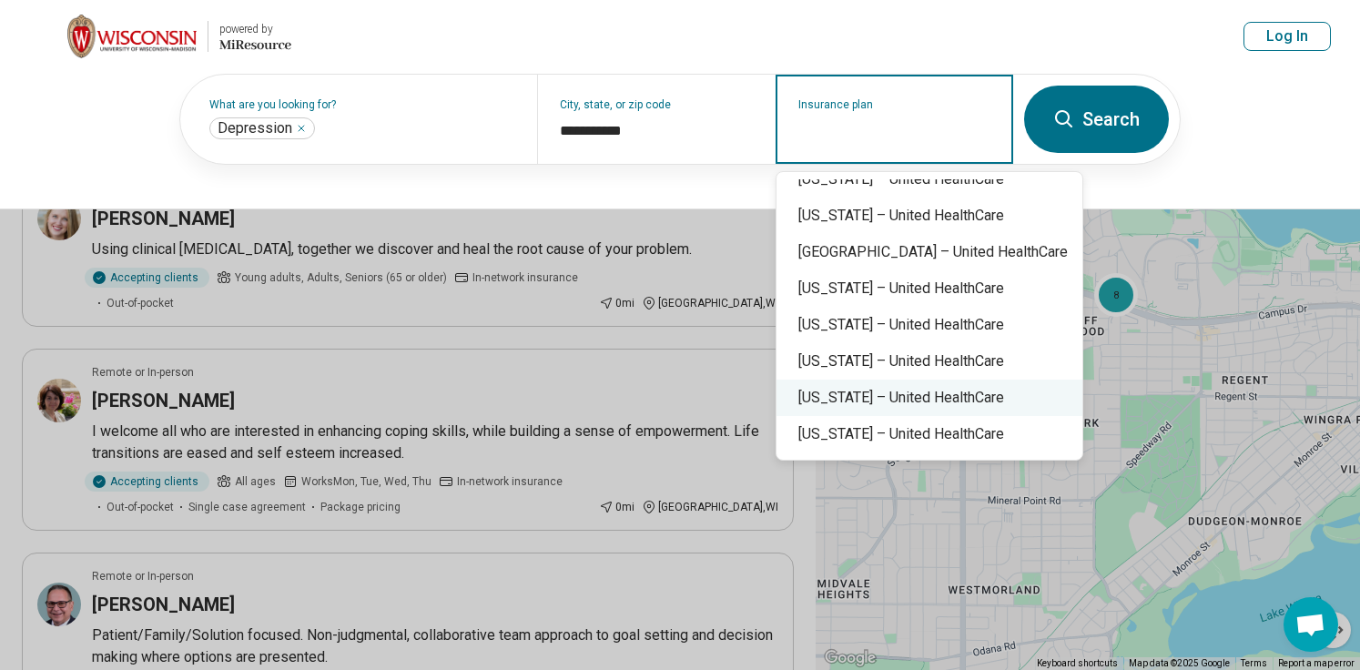
click at [882, 391] on div "[US_STATE] – United HealthCare" at bounding box center [929, 398] width 306 height 36
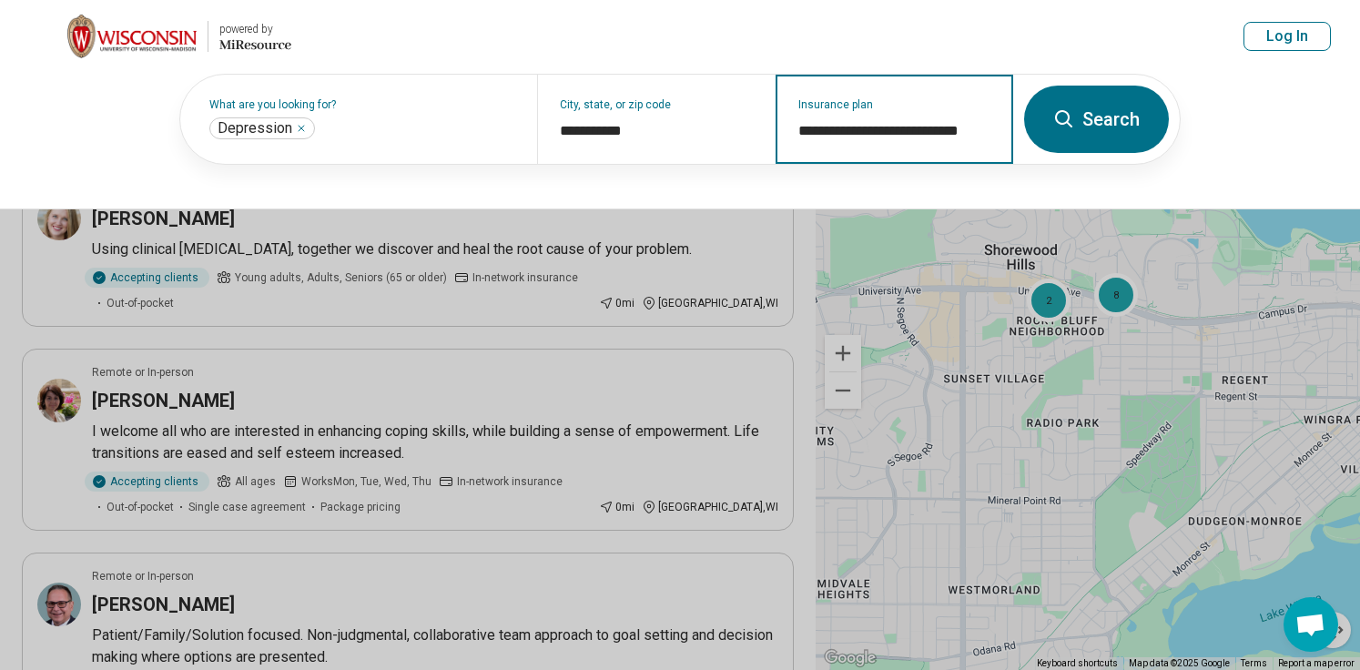
type input "**********"
click at [1105, 142] on button "Search" at bounding box center [1096, 119] width 145 height 67
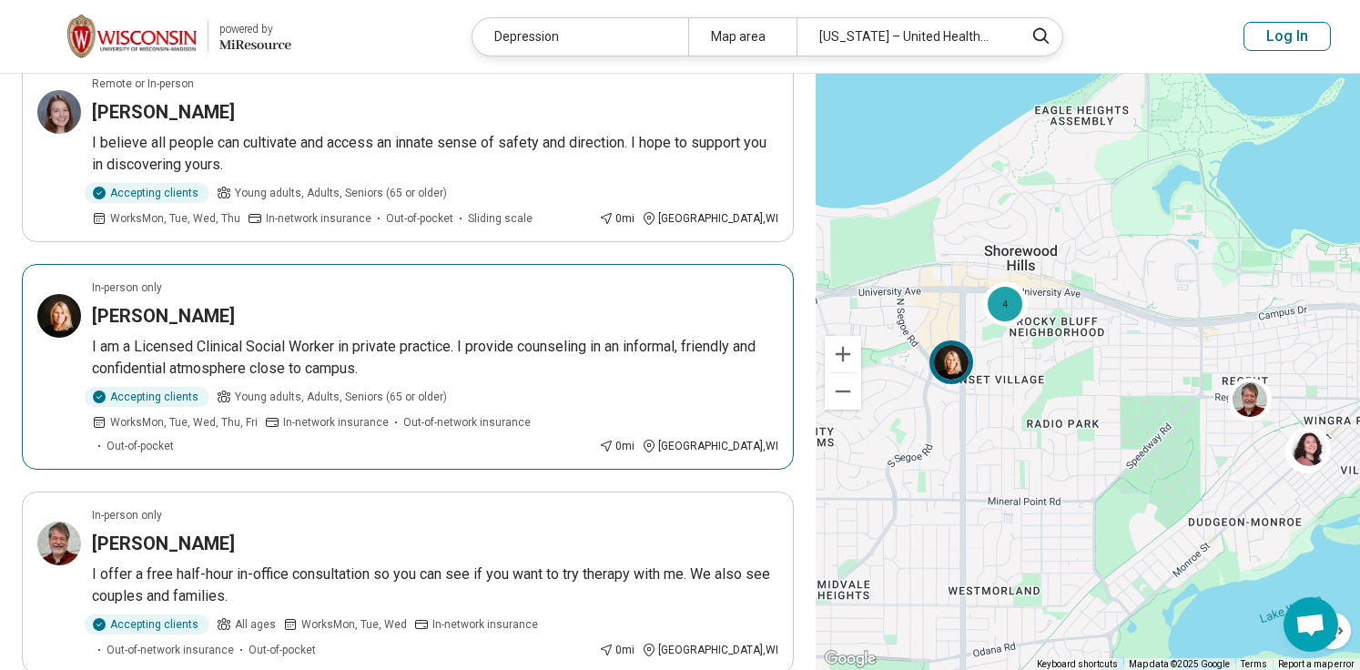
scroll to position [1271, 0]
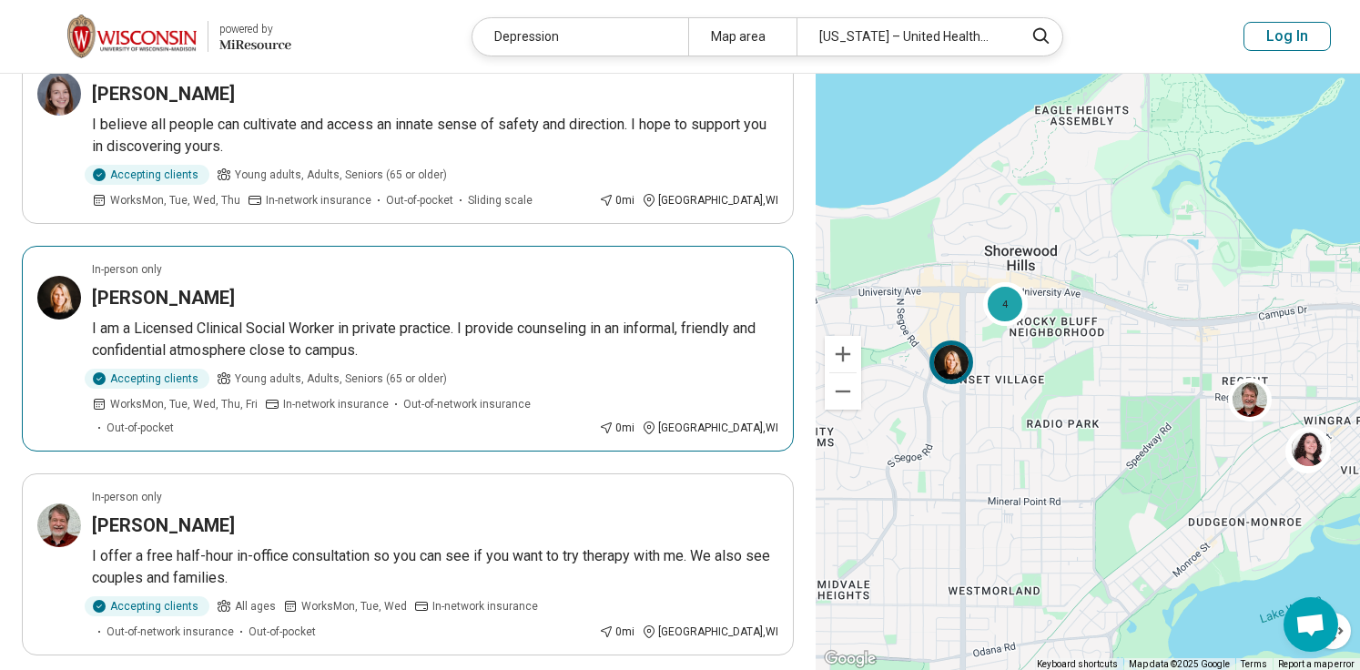
click at [182, 285] on h3 "[PERSON_NAME]" at bounding box center [163, 297] width 143 height 25
